Goal: Information Seeking & Learning: Learn about a topic

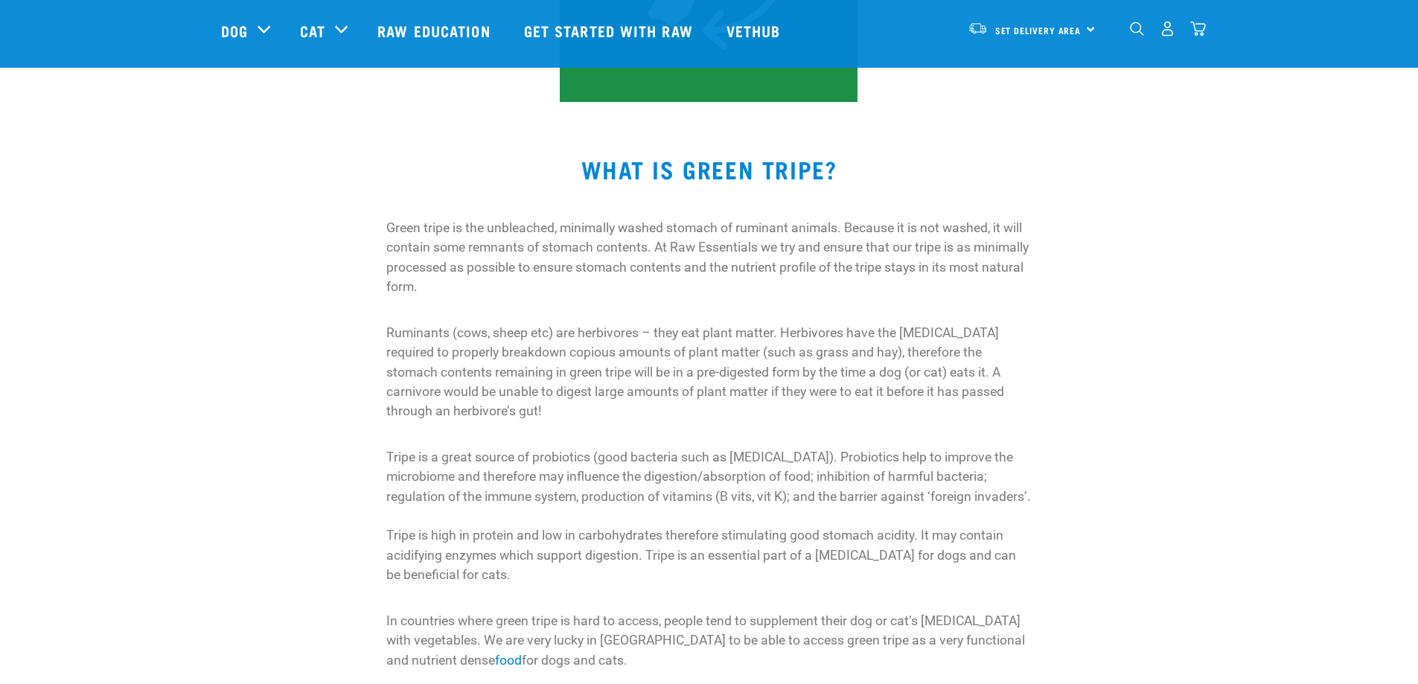
scroll to position [372, 0]
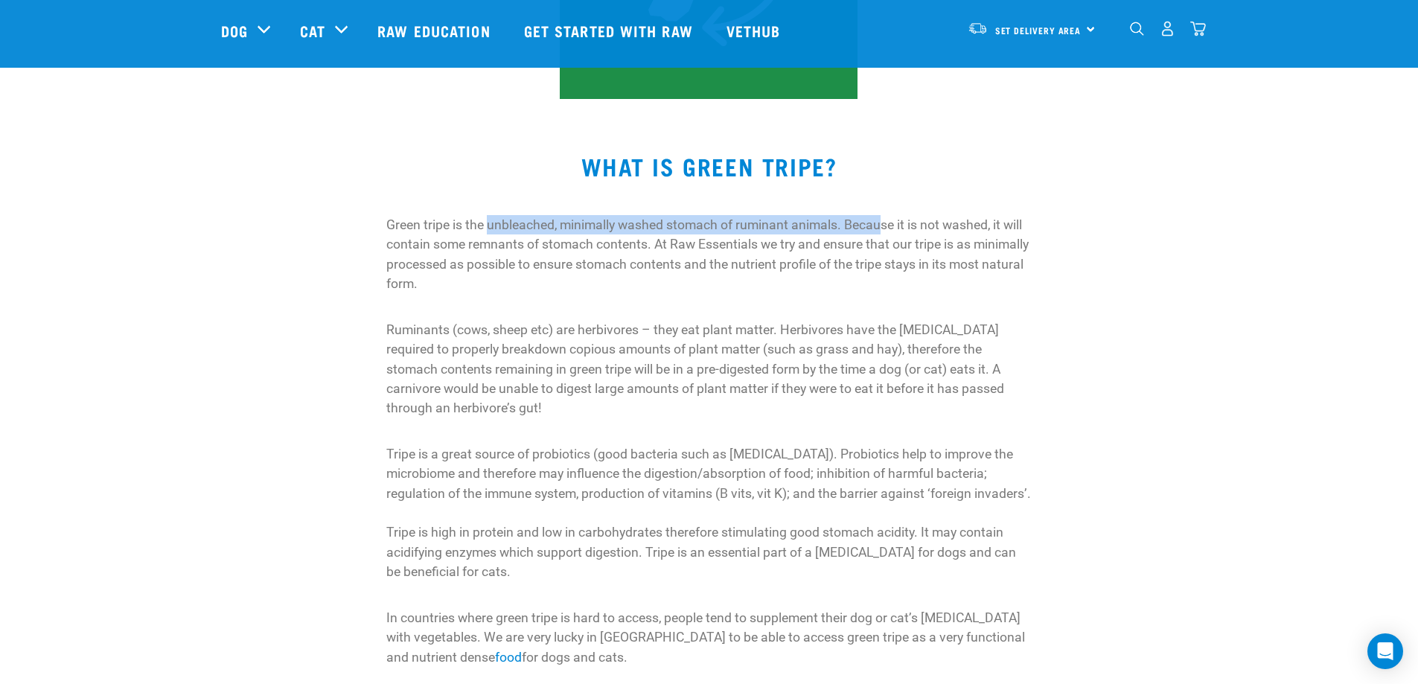
drag, startPoint x: 488, startPoint y: 222, endPoint x: 885, endPoint y: 223, distance: 397.5
click at [885, 223] on p "Green tripe is the unbleached, minimally washed stomach of ruminant animals. Be…" at bounding box center [708, 254] width 645 height 79
click at [576, 279] on p "Green tripe is the unbleached, minimally washed stomach of ruminant animals. Be…" at bounding box center [708, 254] width 645 height 79
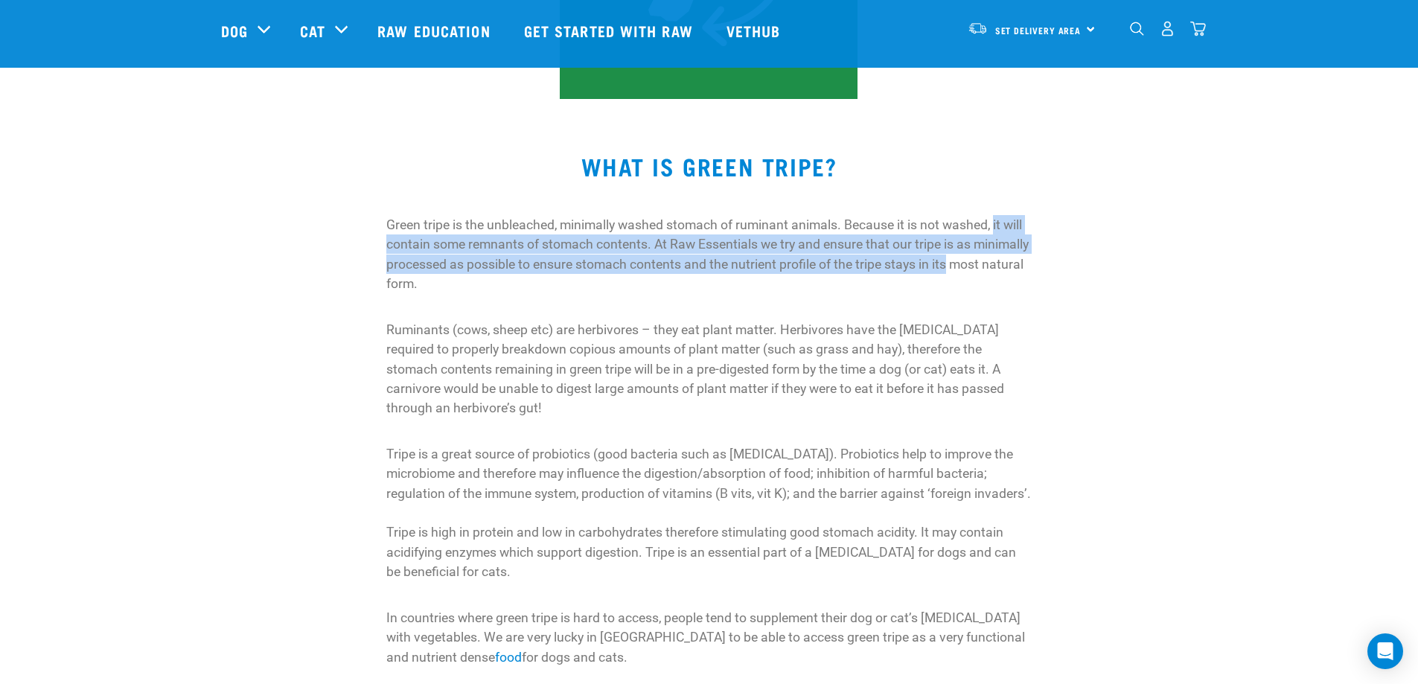
drag, startPoint x: 998, startPoint y: 226, endPoint x: 1017, endPoint y: 256, distance: 35.7
click at [1017, 256] on p "Green tripe is the unbleached, minimally washed stomach of ruminant animals. Be…" at bounding box center [708, 254] width 645 height 79
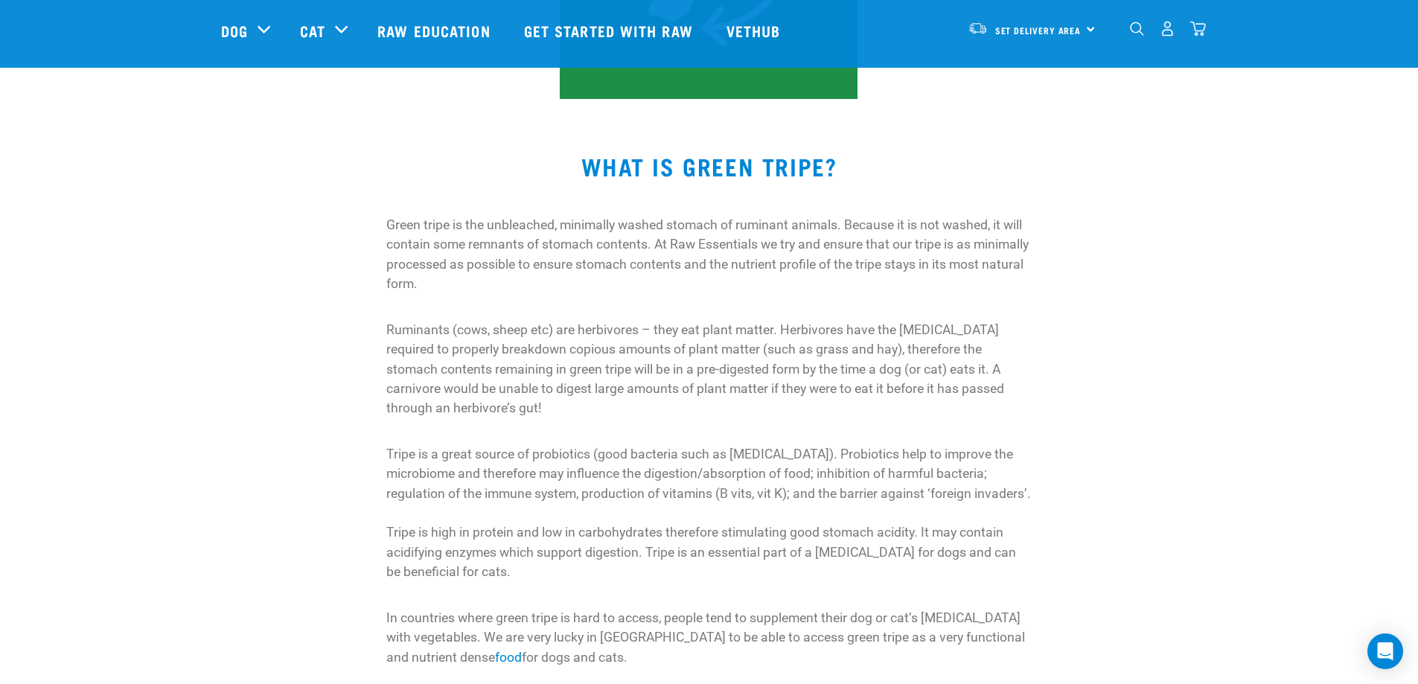
click at [46, 331] on div "WHAT IS GREEN TRIPE? Green tripe is the unbleached, minimally washed stomach of…" at bounding box center [709, 393] width 1418 height 553
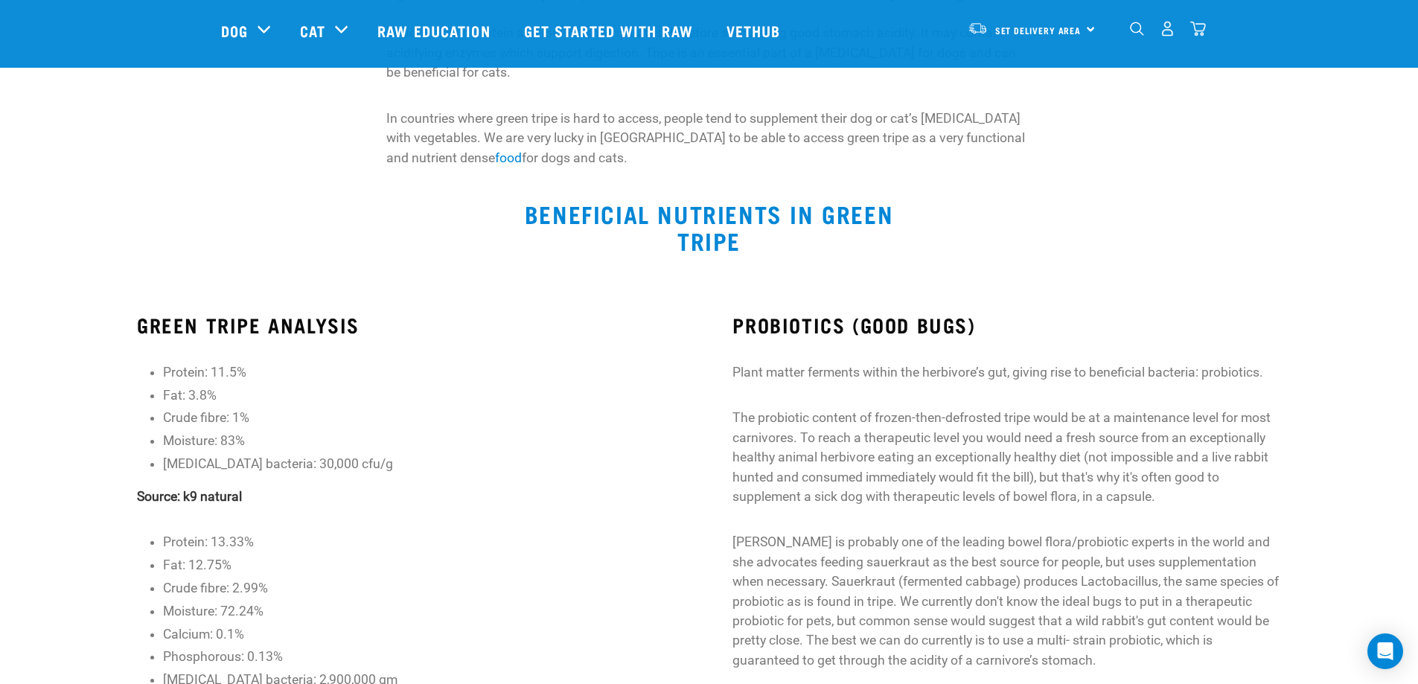
scroll to position [893, 0]
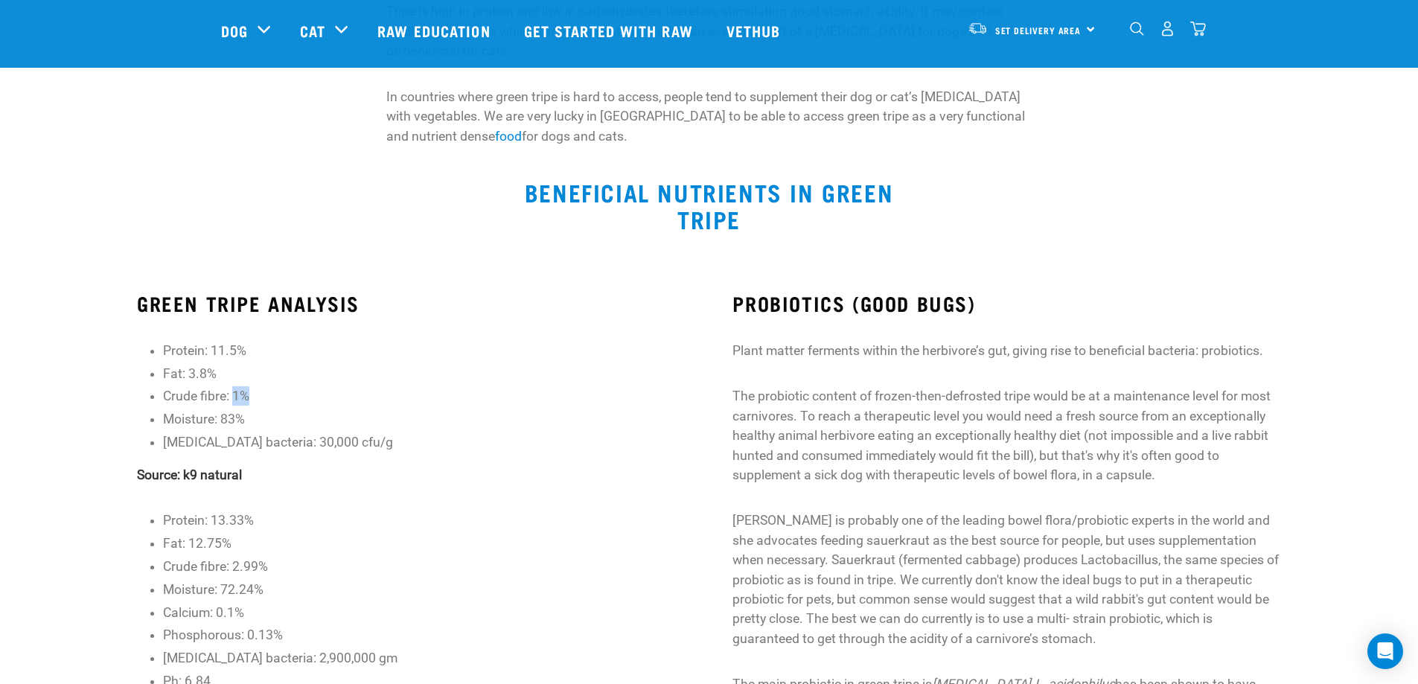
drag, startPoint x: 268, startPoint y: 410, endPoint x: 233, endPoint y: 421, distance: 36.5
click at [233, 406] on li "Crude fibre: 1%" at bounding box center [424, 395] width 522 height 19
click at [492, 360] on li "Protein: 11.5%" at bounding box center [424, 350] width 522 height 19
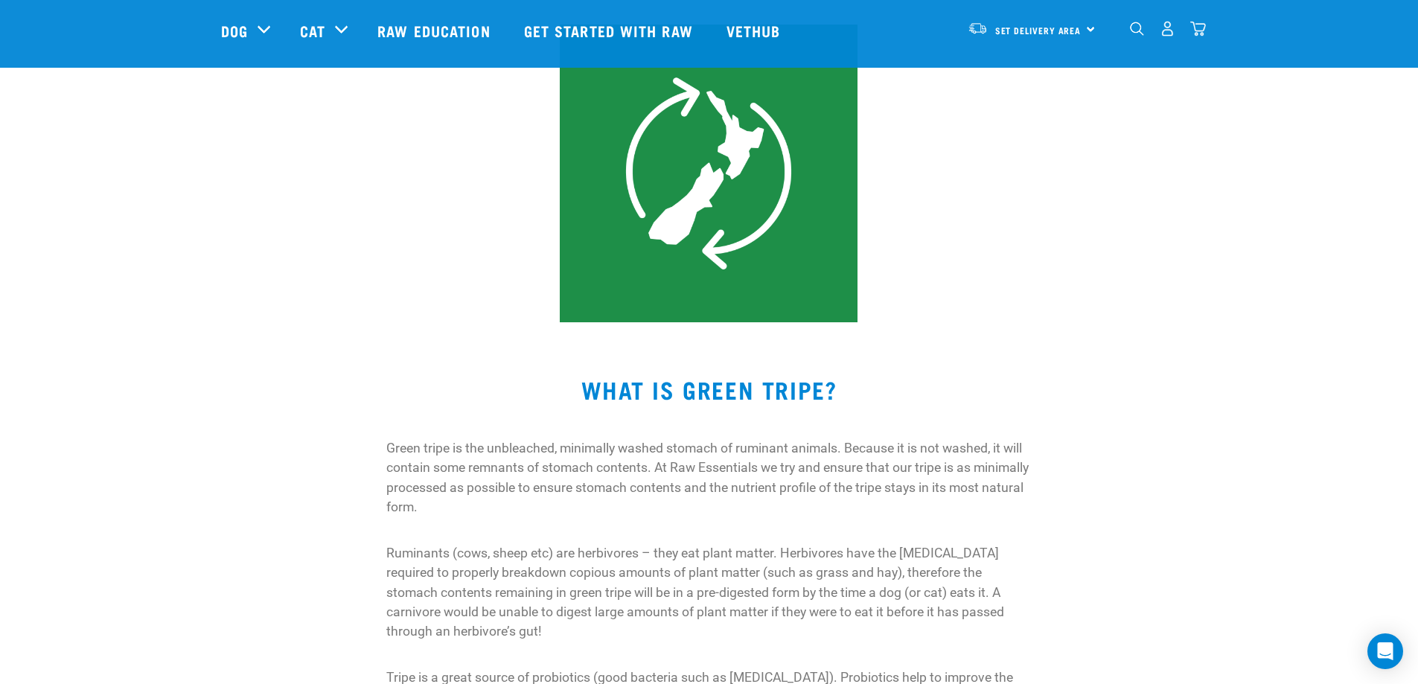
scroll to position [0, 0]
